Goal: Task Accomplishment & Management: Manage account settings

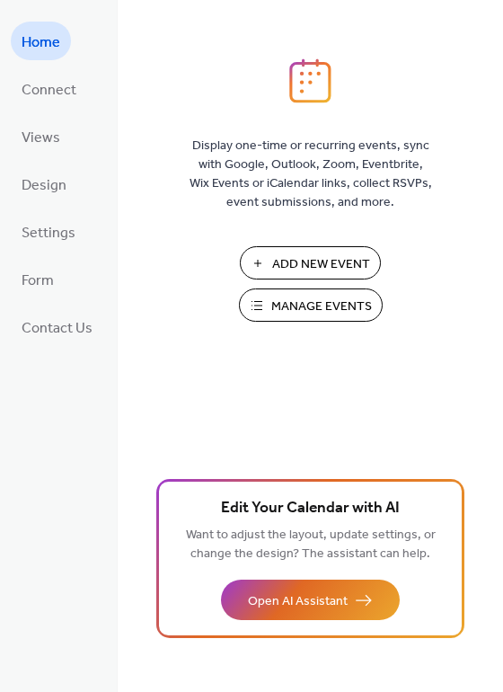
click at [301, 306] on span "Manage Events" at bounding box center [321, 306] width 101 height 19
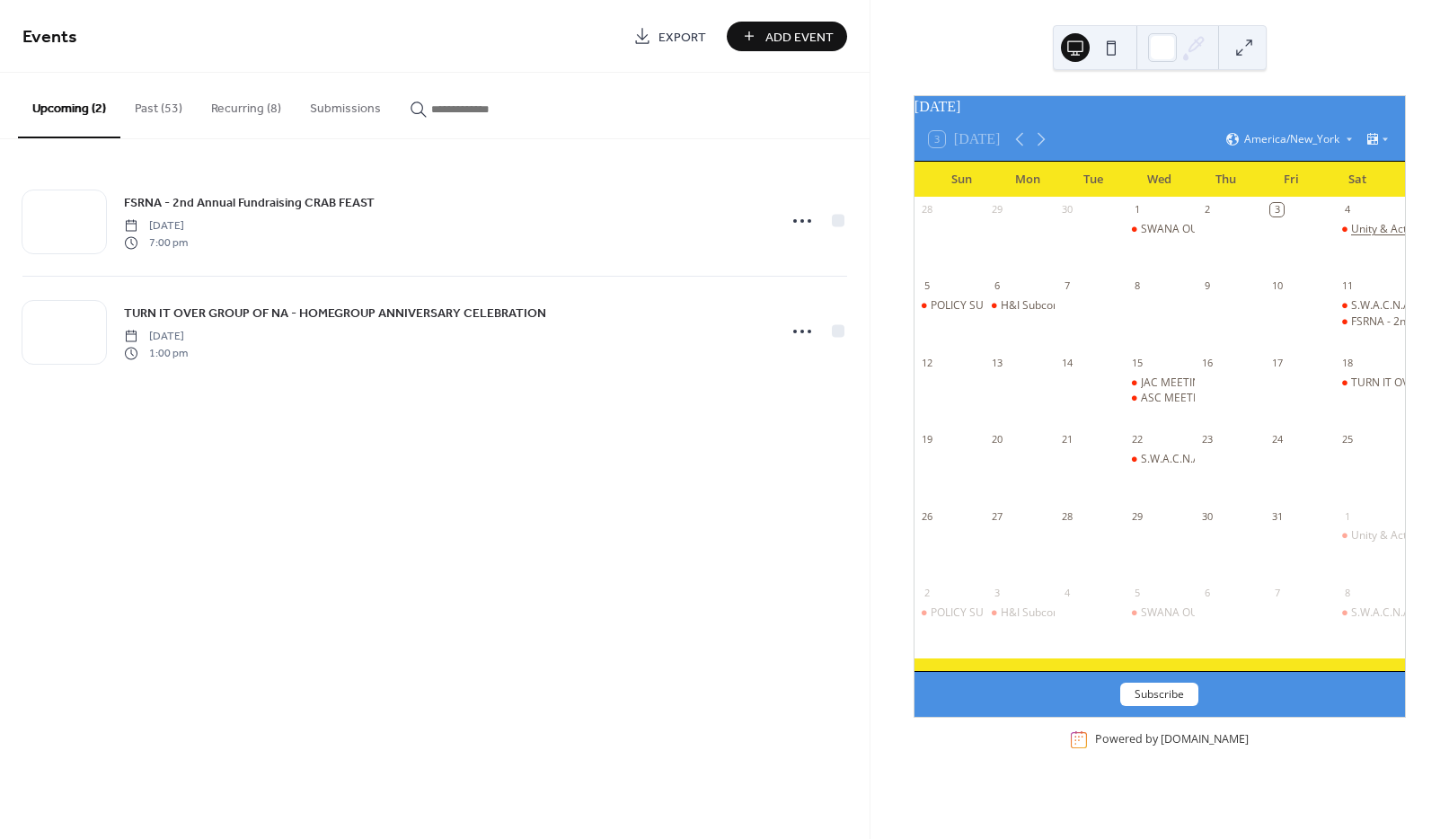
click at [1360, 237] on div "Unity & Activity Subcommittee Meeting" at bounding box center [1448, 229] width 195 height 15
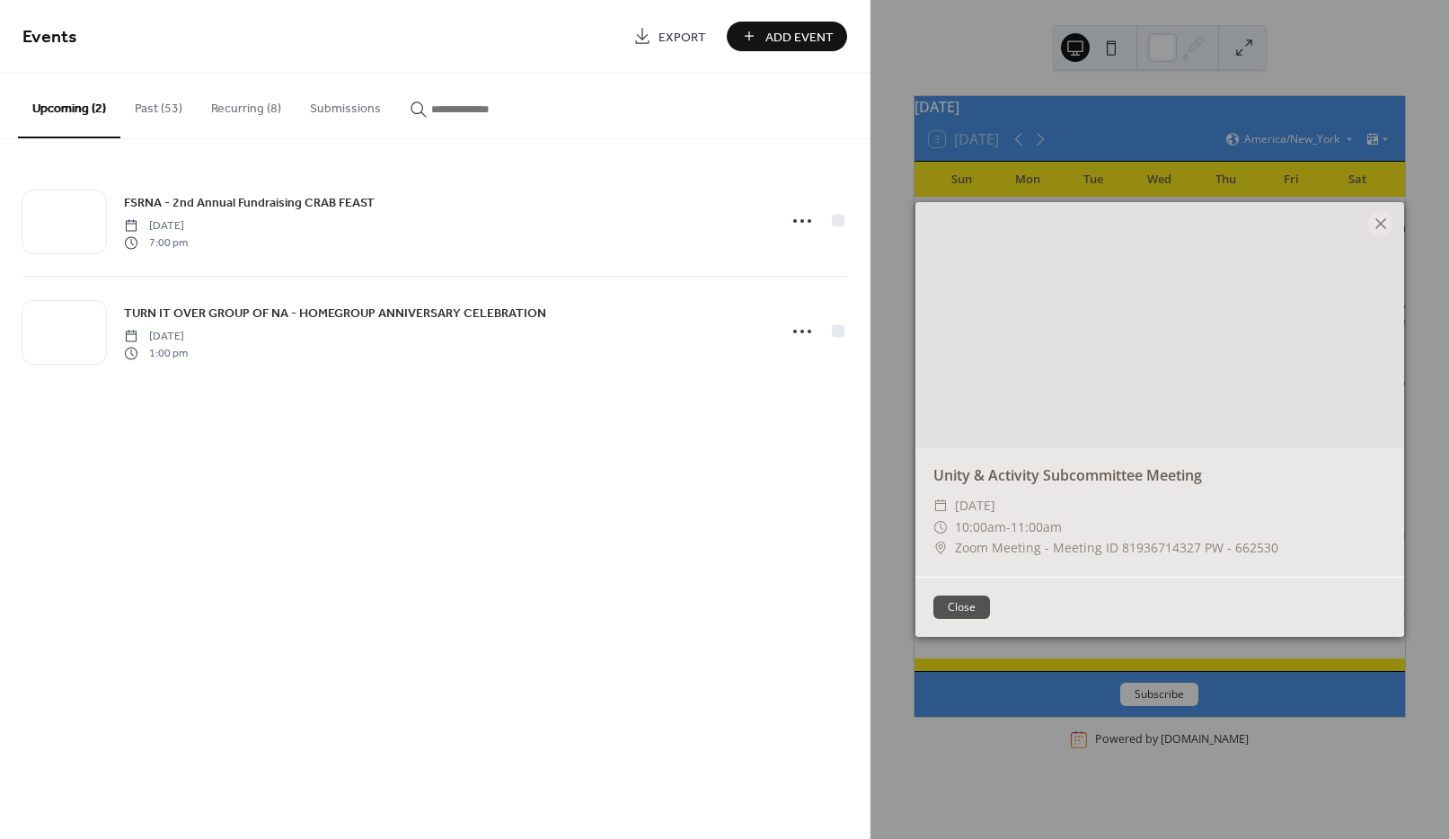
click at [633, 467] on div "Events Export Add Event Upcoming (2) Past (53) Recurring (8) Submissions FSRNA …" at bounding box center [435, 419] width 870 height 839
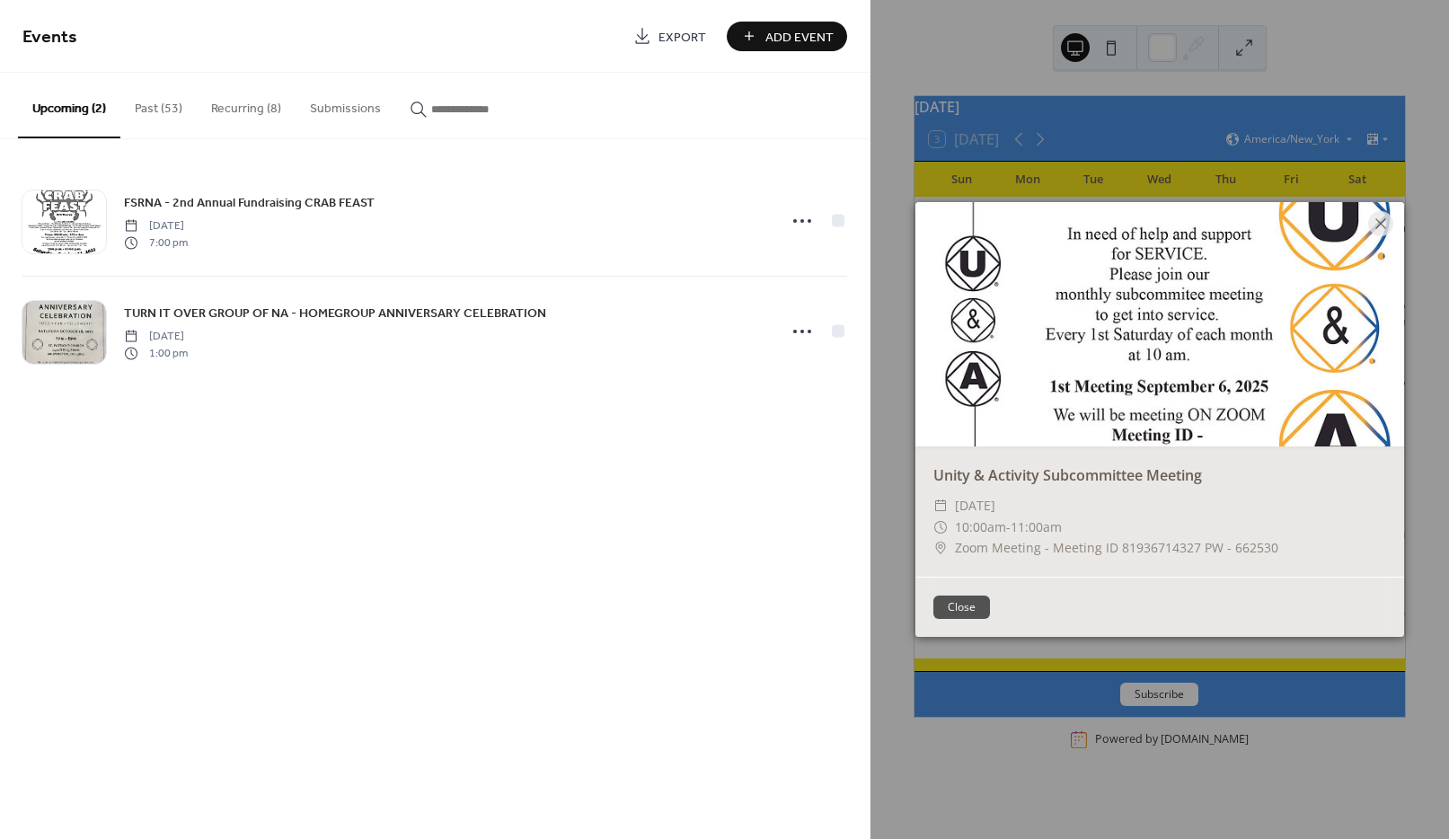
click at [156, 108] on button "Past (53)" at bounding box center [158, 105] width 76 height 64
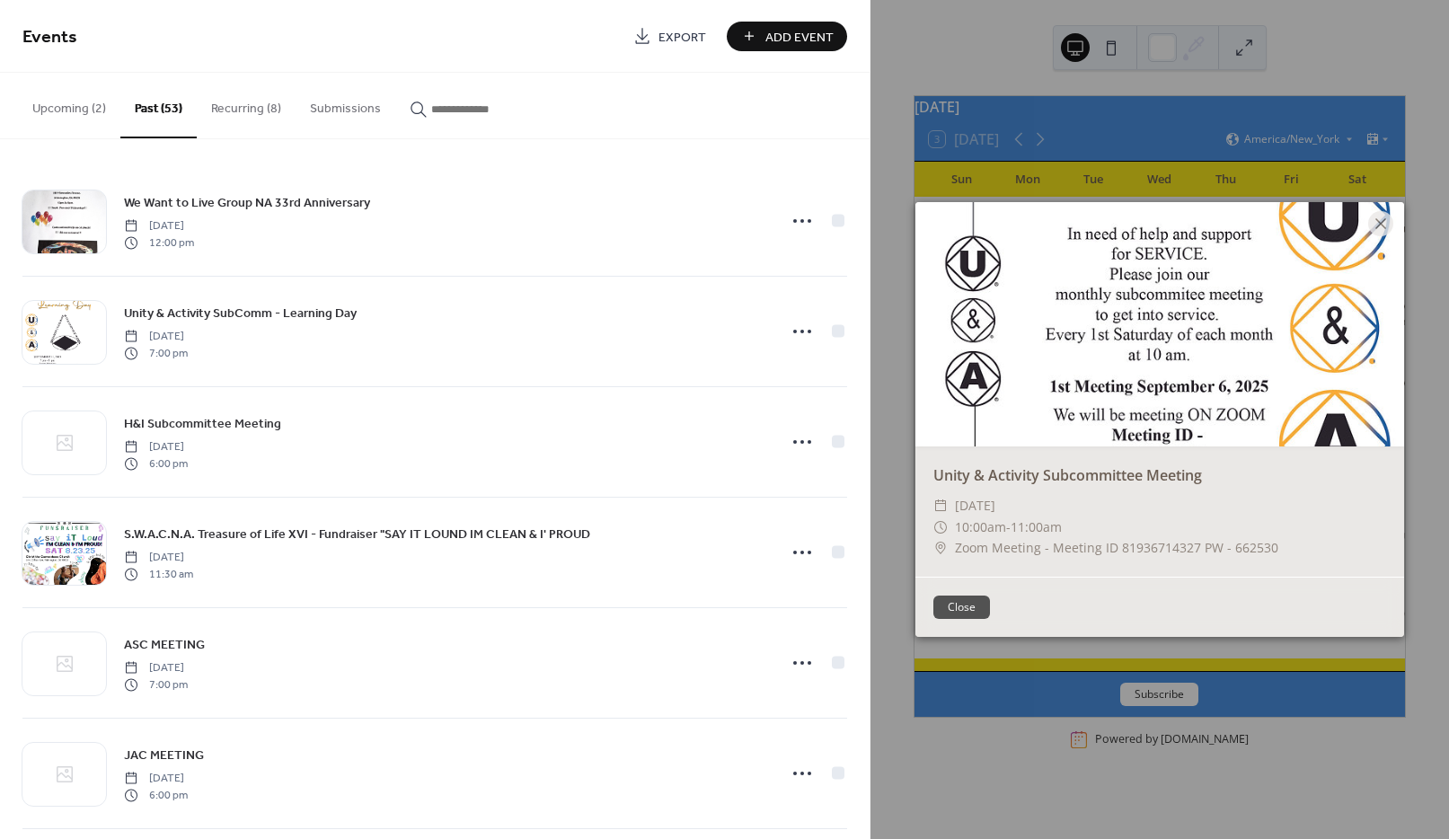
click at [66, 105] on button "Upcoming (2)" at bounding box center [69, 105] width 102 height 64
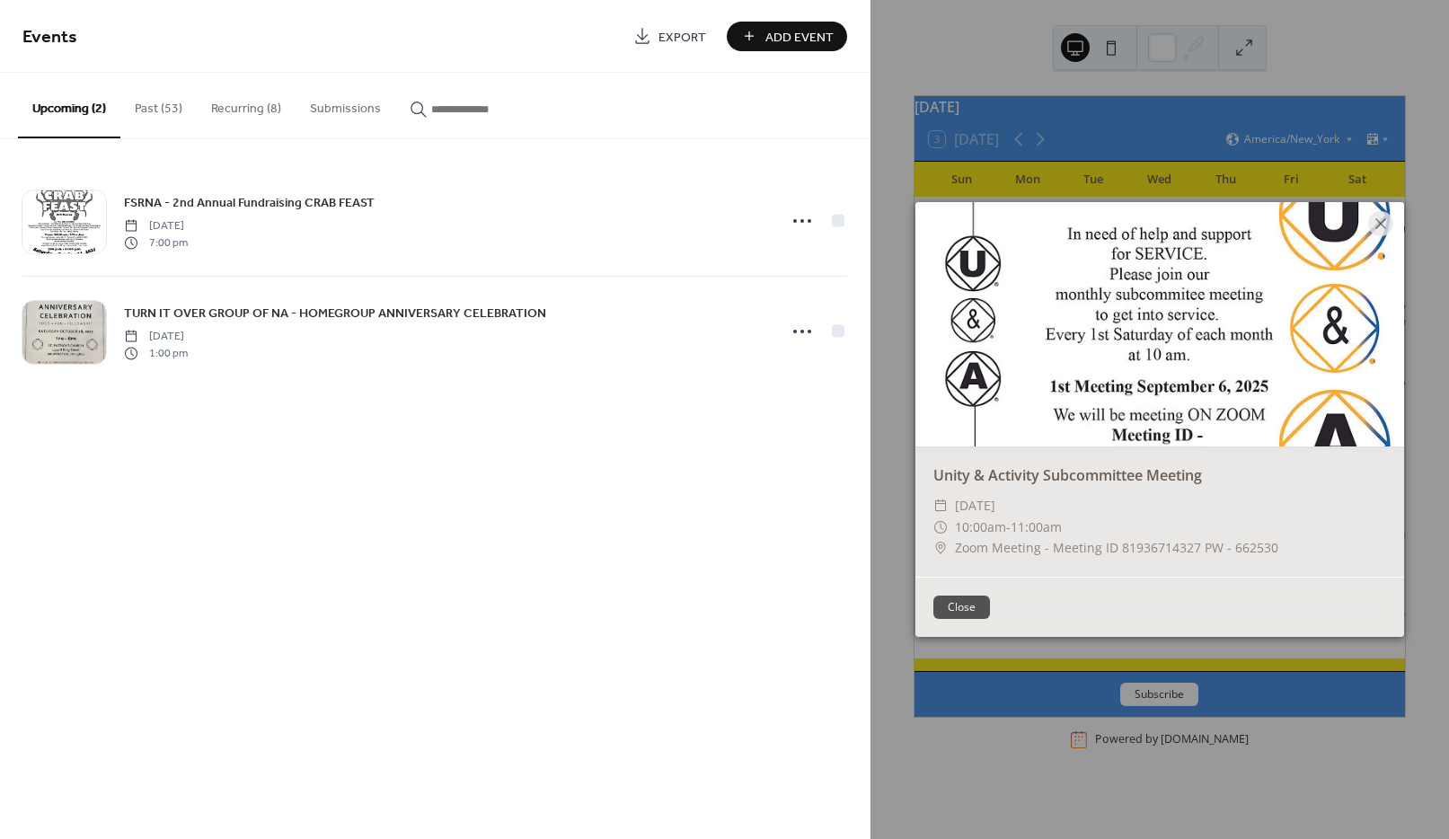
click at [66, 105] on button "Upcoming (2)" at bounding box center [69, 106] width 102 height 66
click at [232, 105] on button "Recurring (8)" at bounding box center [246, 105] width 99 height 64
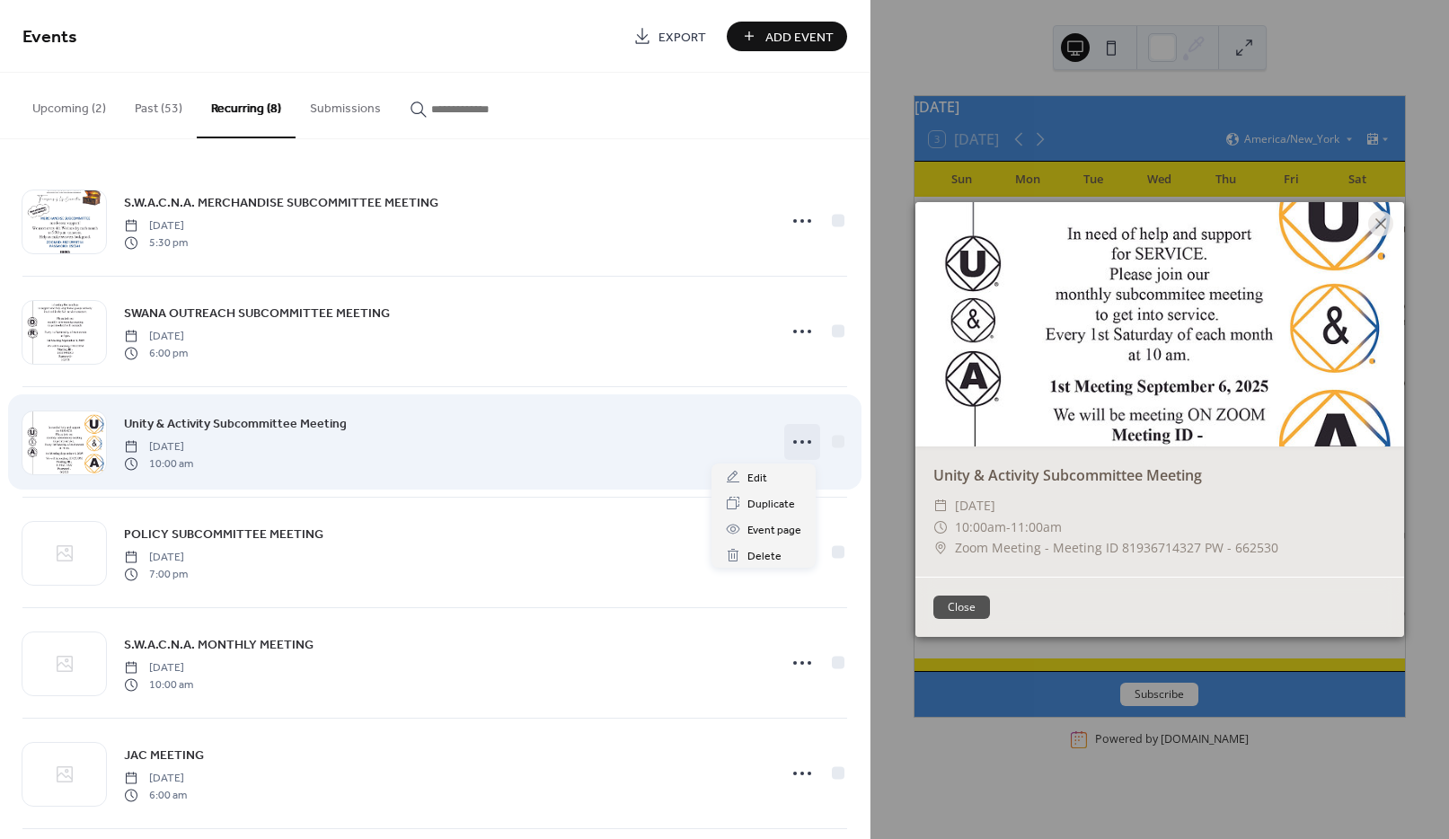
click at [794, 445] on icon at bounding box center [802, 442] width 29 height 29
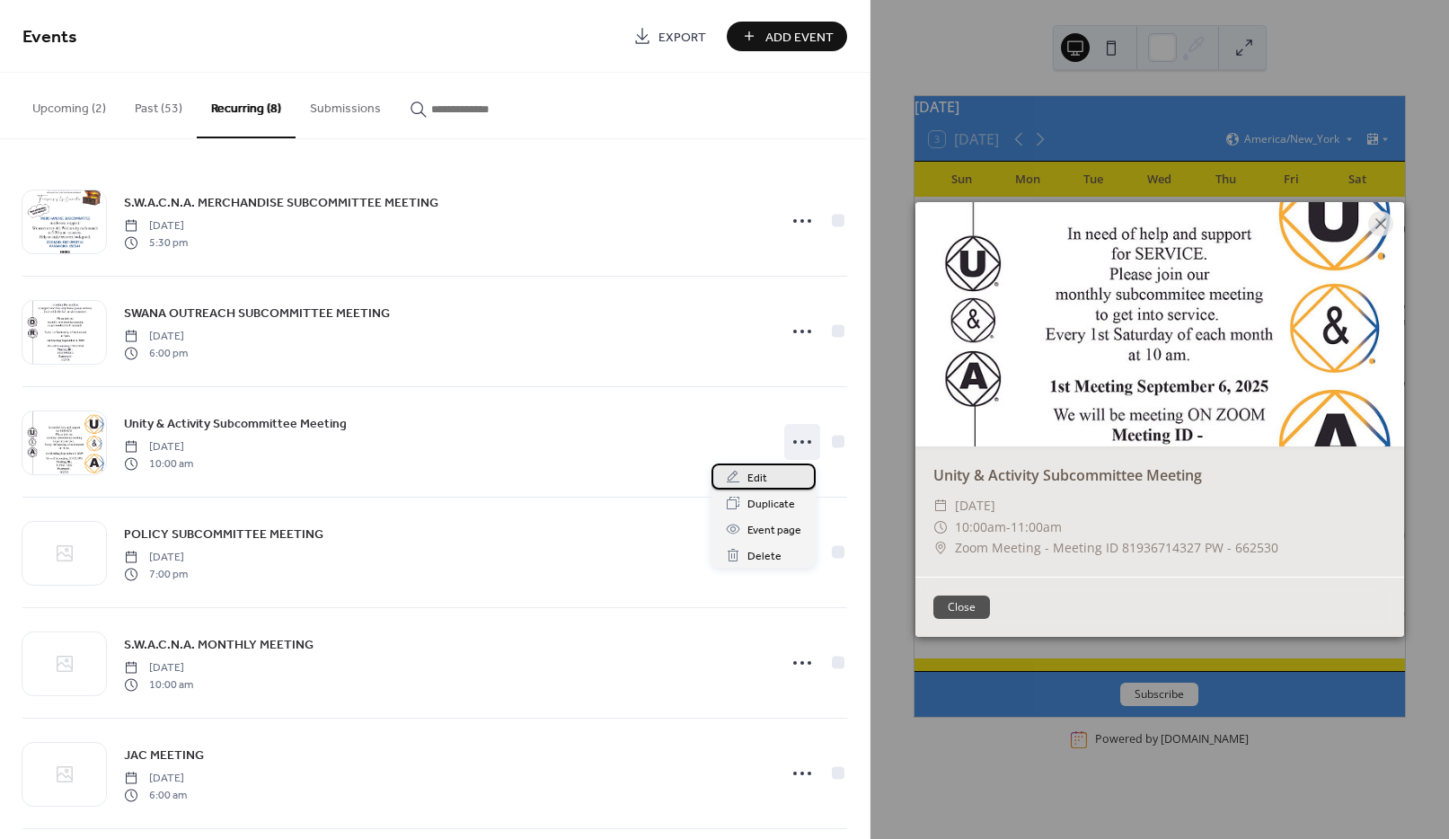
click at [760, 480] on span "Edit" at bounding box center [758, 478] width 20 height 19
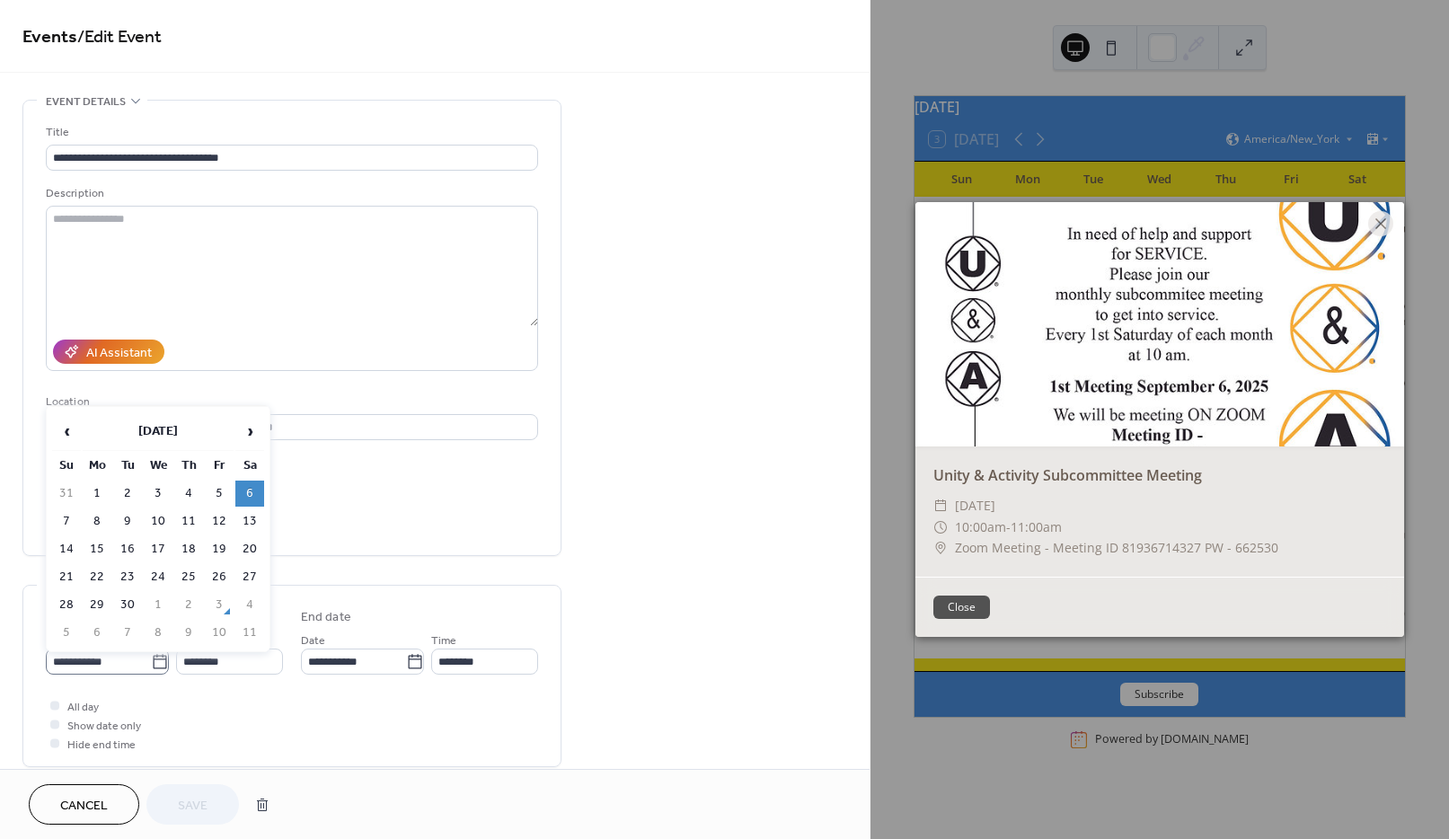
click at [151, 665] on icon at bounding box center [160, 662] width 18 height 18
click at [149, 665] on input "**********" at bounding box center [98, 662] width 105 height 26
click at [249, 432] on span "›" at bounding box center [249, 431] width 27 height 36
click at [253, 491] on td "1" at bounding box center [249, 494] width 29 height 26
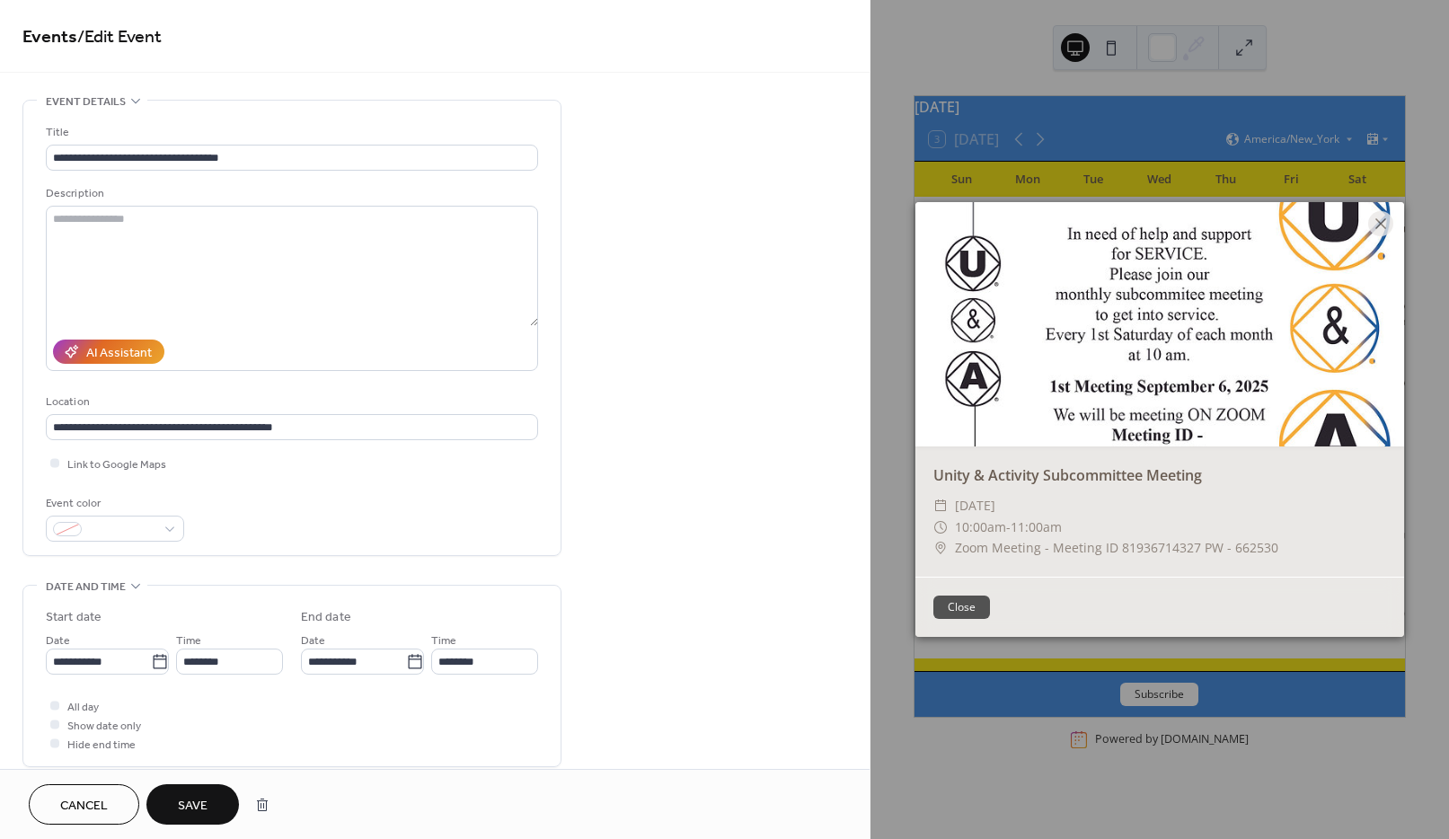
type input "**********"
click at [192, 801] on span "Save" at bounding box center [193, 806] width 30 height 19
